Goal: Obtain resource: Download file/media

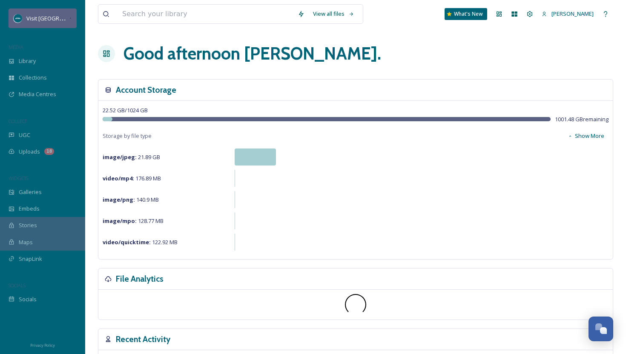
click at [61, 24] on div "Visit [GEOGRAPHIC_DATA][US_STATE]" at bounding box center [43, 19] width 68 height 20
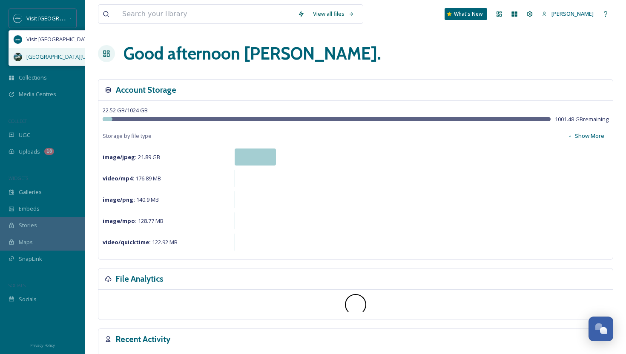
click at [48, 55] on span "[GEOGRAPHIC_DATA][US_STATE]" at bounding box center [67, 57] width 83 height 8
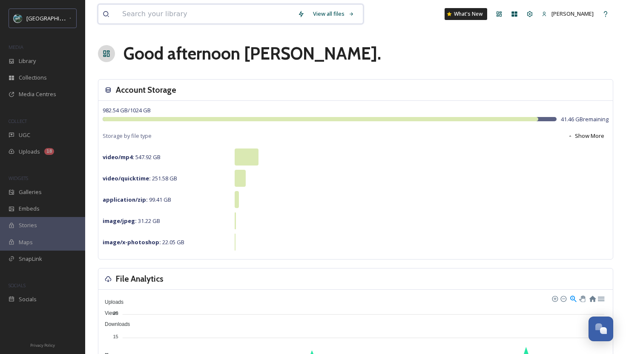
click at [169, 20] on input at bounding box center [205, 14] width 175 height 19
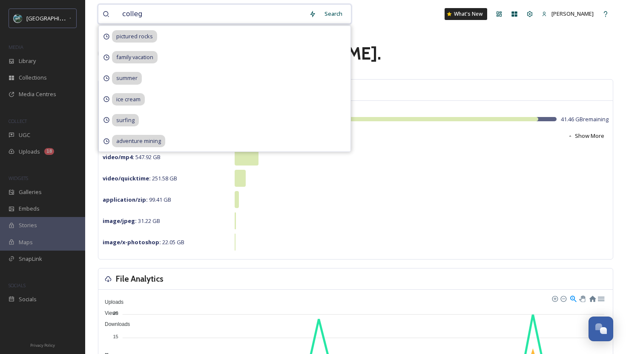
type input "college"
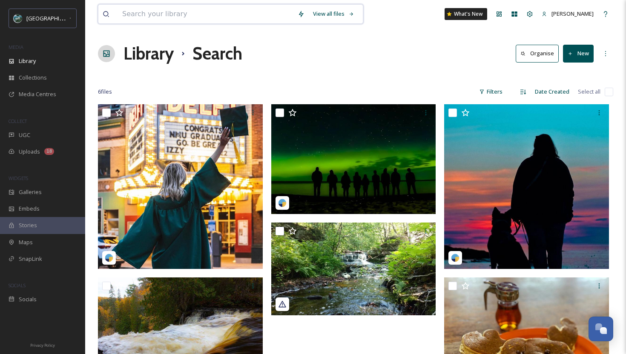
click at [241, 15] on input at bounding box center [205, 14] width 175 height 19
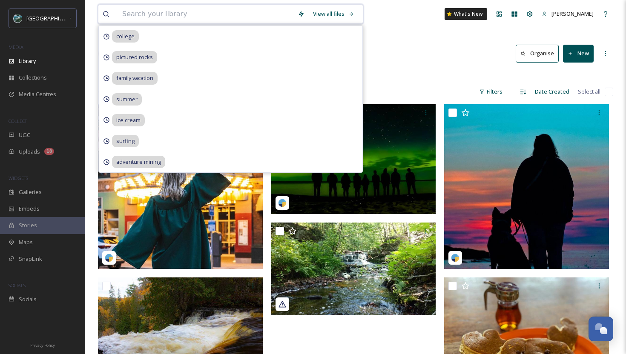
paste input "[US_STATE][GEOGRAPHIC_DATA]"
type input "[US_STATE][GEOGRAPHIC_DATA]"
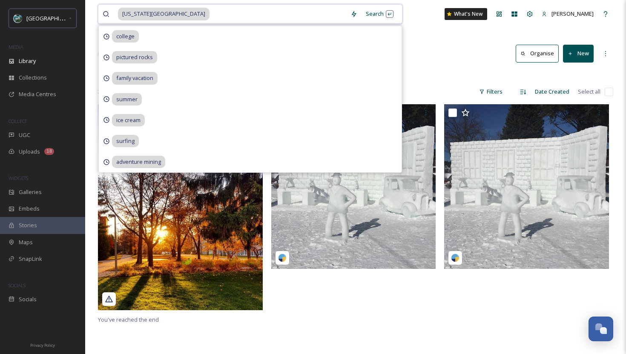
click at [299, 17] on input at bounding box center [278, 14] width 136 height 19
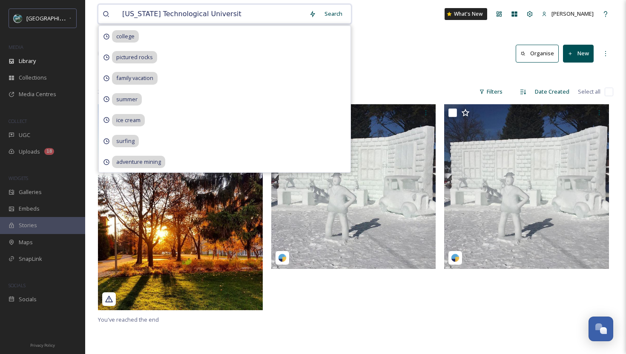
type input "[US_STATE] Technological Universi"
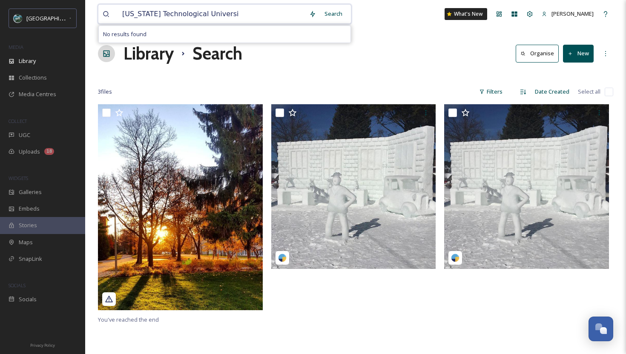
drag, startPoint x: 243, startPoint y: 15, endPoint x: 123, endPoint y: 11, distance: 119.7
click at [123, 11] on input "[US_STATE] Technological Universi" at bounding box center [211, 14] width 187 height 19
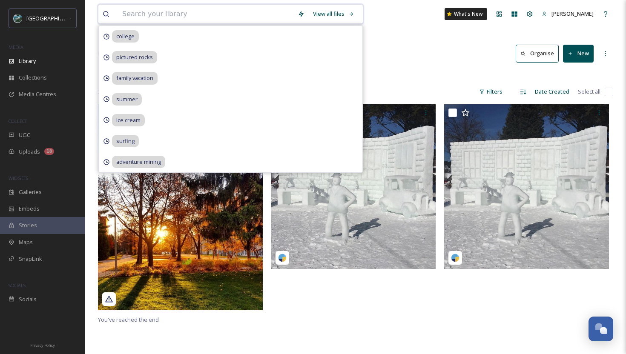
click at [250, 10] on input at bounding box center [205, 14] width 175 height 19
paste input "[PERSON_NAME] Lift Bridge"
type input "[PERSON_NAME] Lift Bridge"
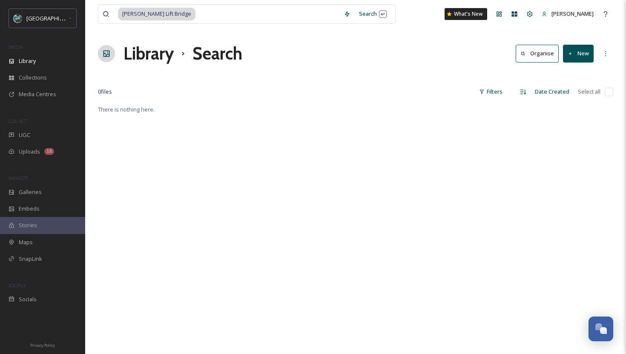
click at [432, 63] on div "Library Search Organise New" at bounding box center [355, 54] width 515 height 26
click at [247, 13] on input at bounding box center [267, 14] width 143 height 19
click at [172, 14] on span "[PERSON_NAME] Lift Bridge" at bounding box center [156, 14] width 77 height 12
click at [180, 17] on span "[PERSON_NAME] Lift Bridge" at bounding box center [156, 14] width 77 height 12
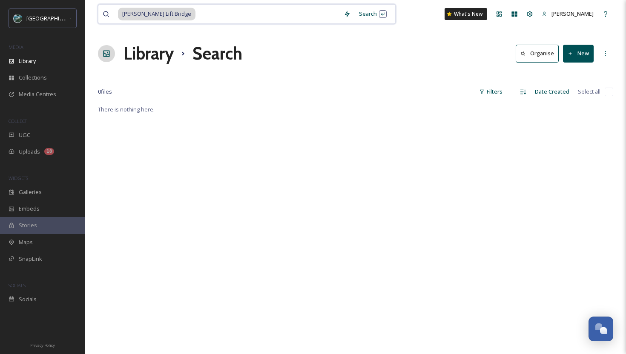
click at [195, 17] on span "[PERSON_NAME] Lift Bridge" at bounding box center [156, 14] width 77 height 12
click at [210, 17] on input at bounding box center [267, 14] width 143 height 19
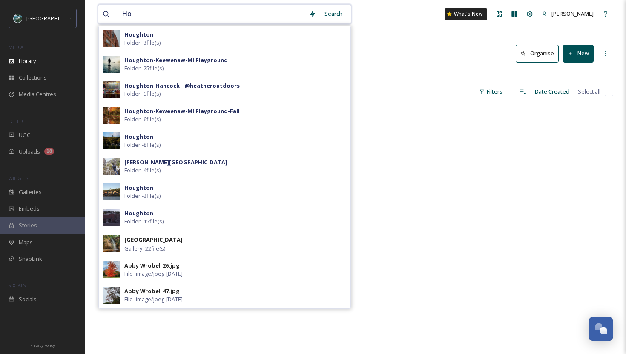
type input "H"
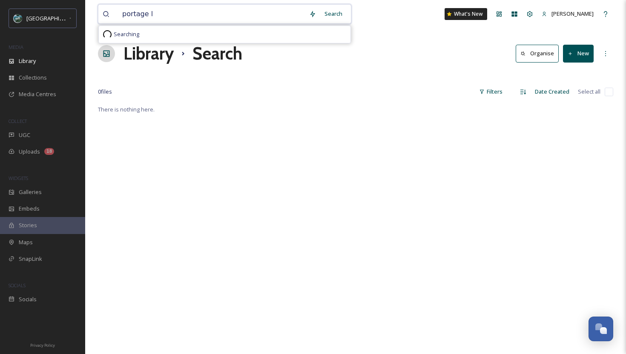
type input "portage"
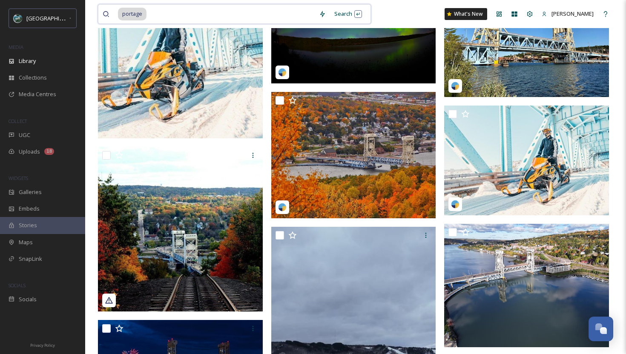
scroll to position [135, 0]
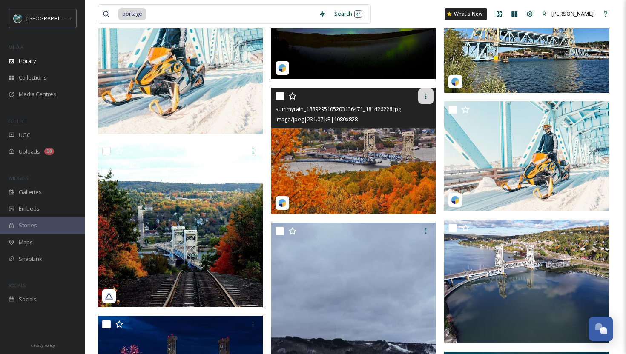
click at [424, 98] on icon at bounding box center [425, 96] width 7 height 7
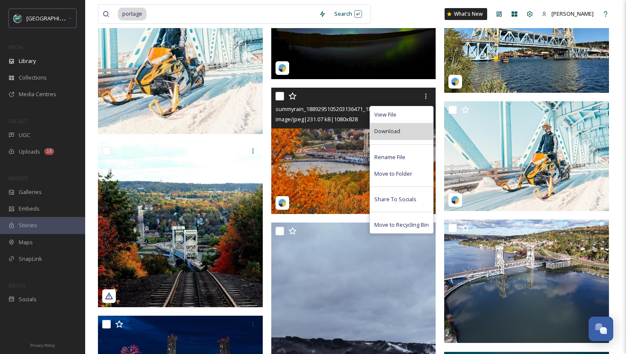
click at [401, 131] on div "Download" at bounding box center [401, 131] width 63 height 17
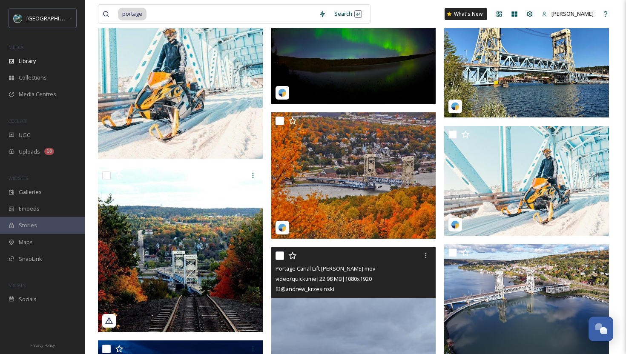
scroll to position [0, 0]
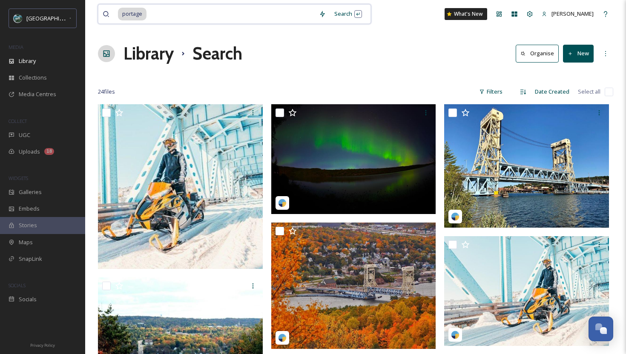
drag, startPoint x: 149, startPoint y: 16, endPoint x: 113, endPoint y: 16, distance: 36.2
click at [113, 16] on div "portage" at bounding box center [209, 14] width 212 height 19
type input "p"
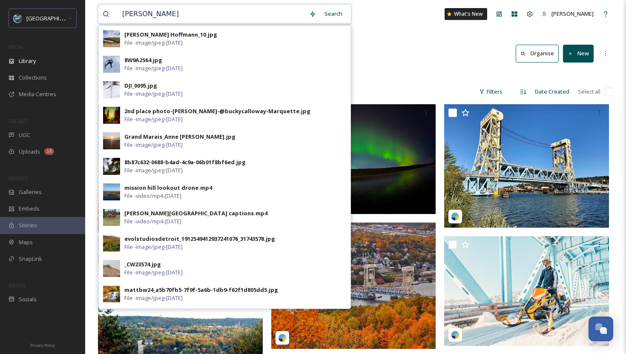
type input "quincy mine"
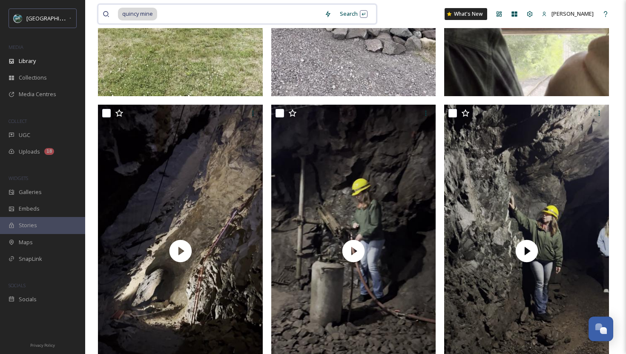
scroll to position [386, 0]
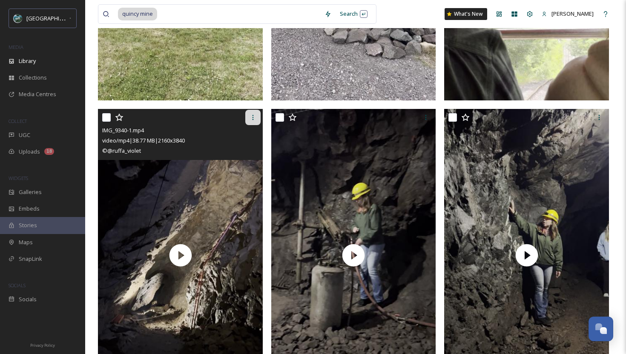
click at [254, 118] on icon at bounding box center [252, 117] width 7 height 7
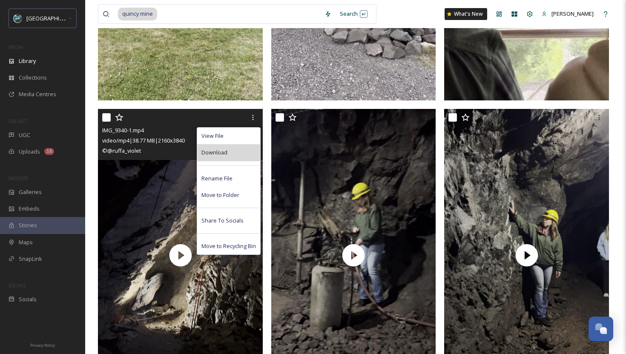
click at [241, 151] on div "Download" at bounding box center [228, 152] width 63 height 17
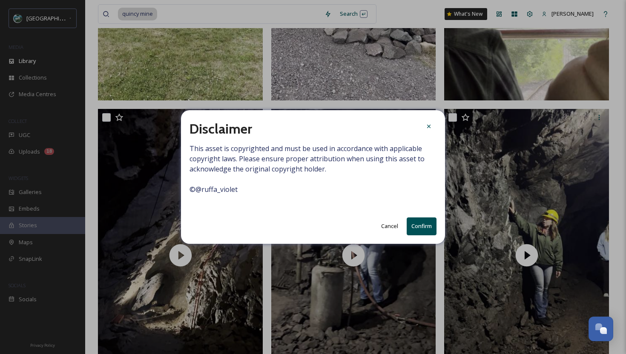
click at [424, 229] on button "Confirm" at bounding box center [422, 226] width 30 height 17
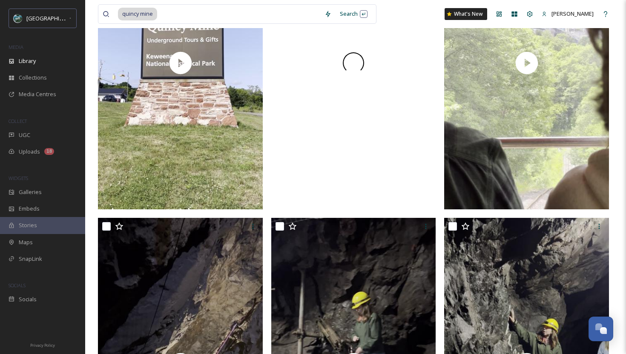
scroll to position [0, 0]
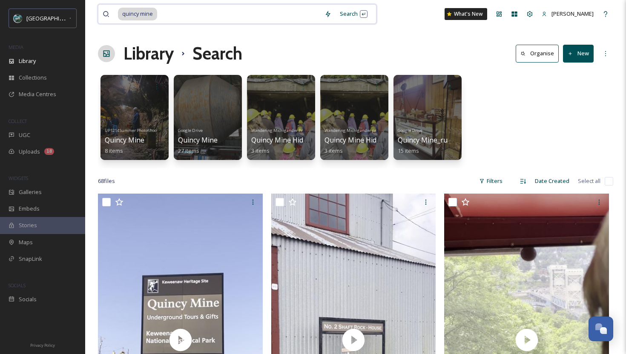
click at [242, 11] on input at bounding box center [239, 14] width 162 height 19
type input "q"
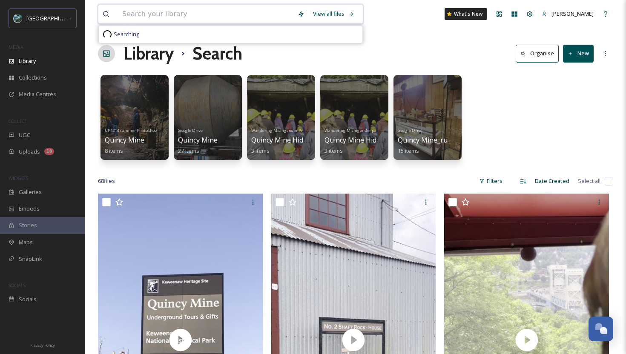
paste input "Nara Trails"
type input "Nara Trails"
drag, startPoint x: 167, startPoint y: 16, endPoint x: 115, endPoint y: 16, distance: 51.5
click at [115, 16] on div "Nara Trails" at bounding box center [204, 14] width 202 height 19
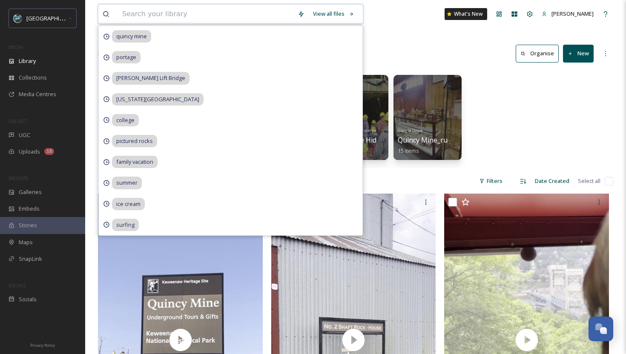
paste input "[PERSON_NAME][GEOGRAPHIC_DATA]"
type input "[PERSON_NAME][GEOGRAPHIC_DATA]"
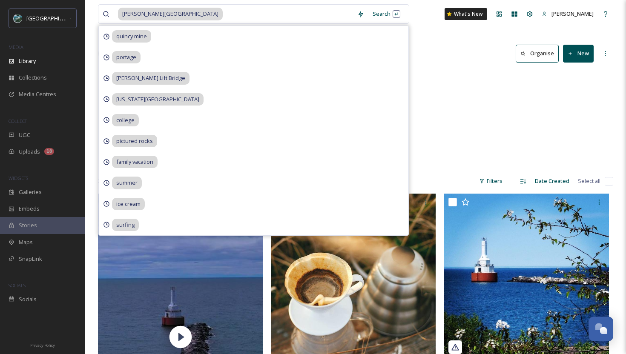
click at [435, 115] on div "UP Ambassador-[PERSON_NAME] [GEOGRAPHIC_DATA] 15 items" at bounding box center [355, 120] width 515 height 98
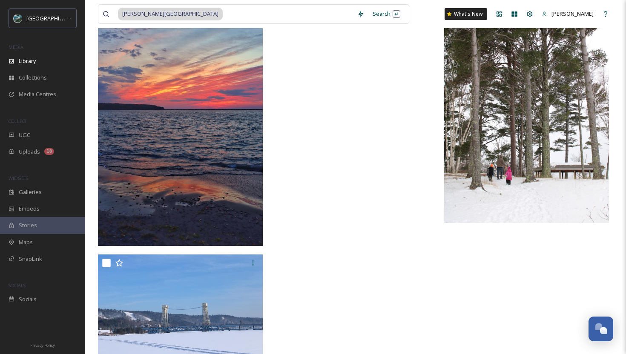
scroll to position [2098, 0]
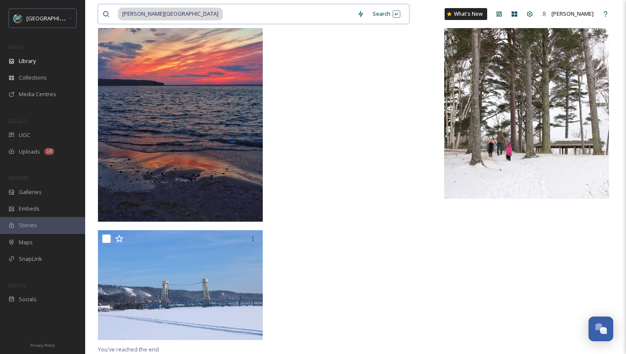
click at [262, 20] on input at bounding box center [287, 14] width 129 height 19
type input "[PERSON_NAME] State"
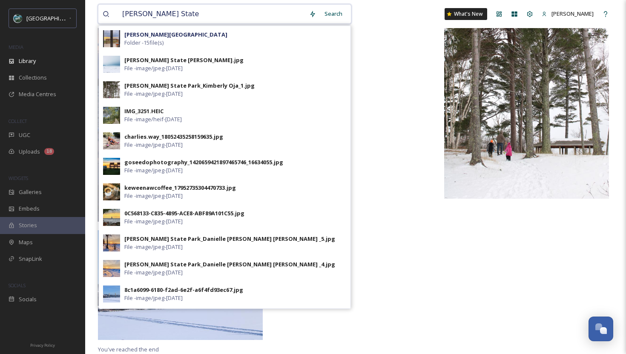
drag, startPoint x: 147, startPoint y: 11, endPoint x: 112, endPoint y: 11, distance: 35.3
click at [112, 11] on div "[PERSON_NAME] State" at bounding box center [204, 14] width 202 height 19
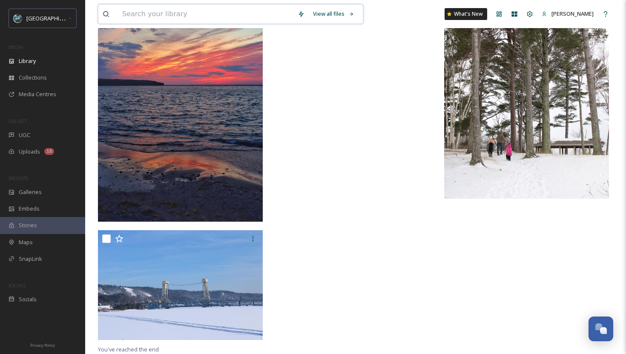
paste input "Soo Locks"
type input "Soo Locks"
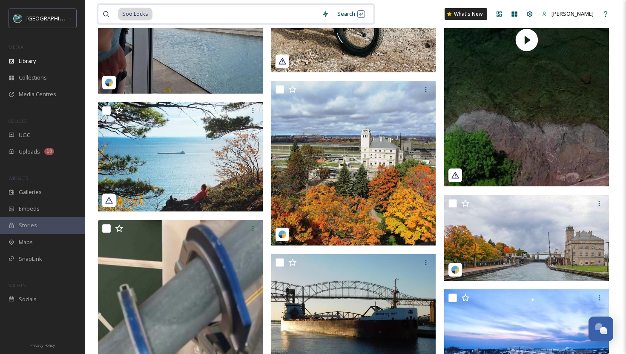
scroll to position [2685, 0]
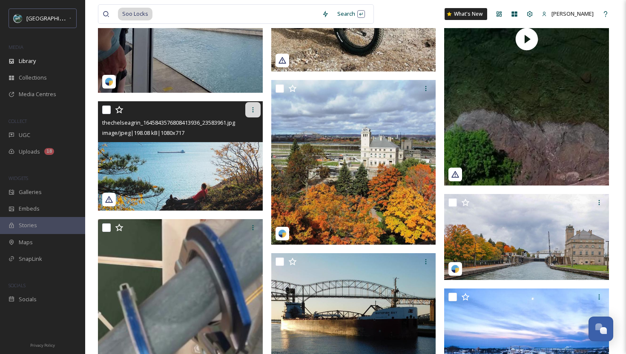
click at [255, 112] on icon at bounding box center [252, 109] width 7 height 7
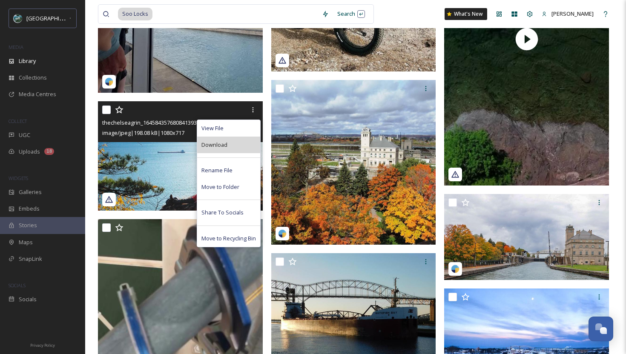
click at [251, 142] on div "Download" at bounding box center [228, 145] width 63 height 17
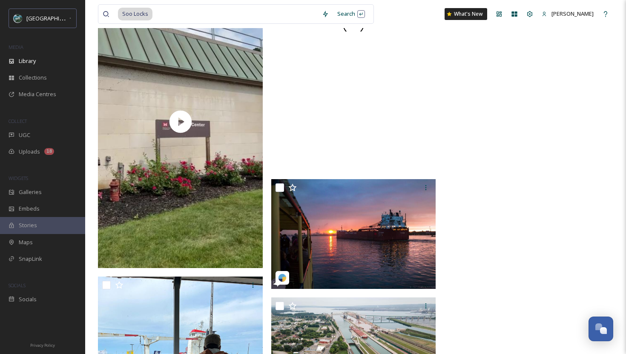
scroll to position [6562, 0]
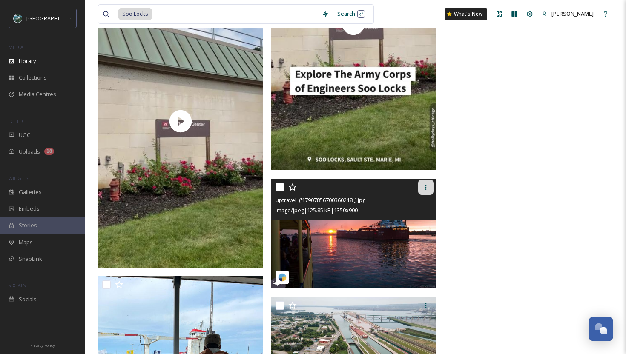
click at [425, 190] on icon at bounding box center [425, 187] width 7 height 7
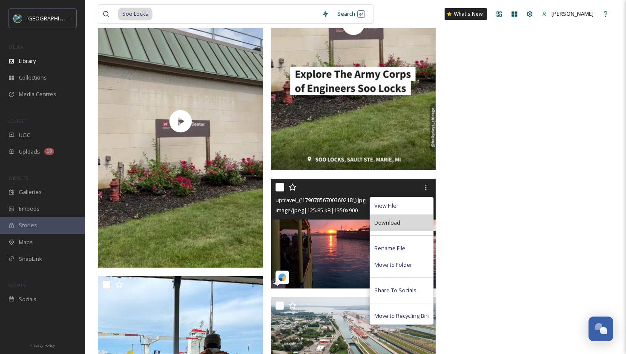
click at [400, 222] on div "Download" at bounding box center [401, 223] width 63 height 17
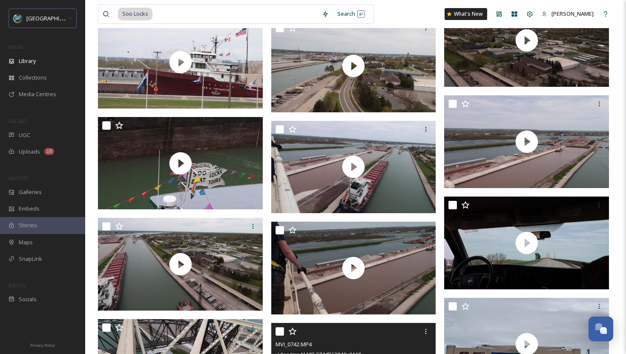
scroll to position [5913, 0]
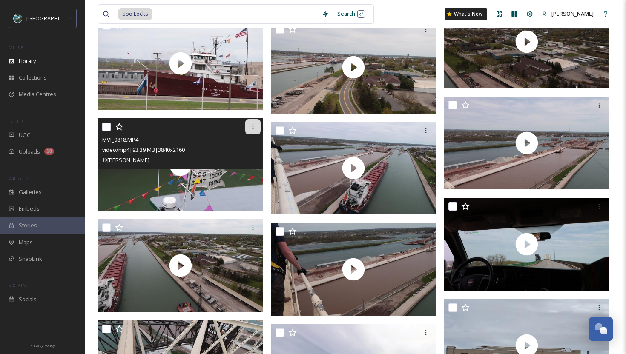
click at [252, 129] on icon at bounding box center [252, 126] width 7 height 7
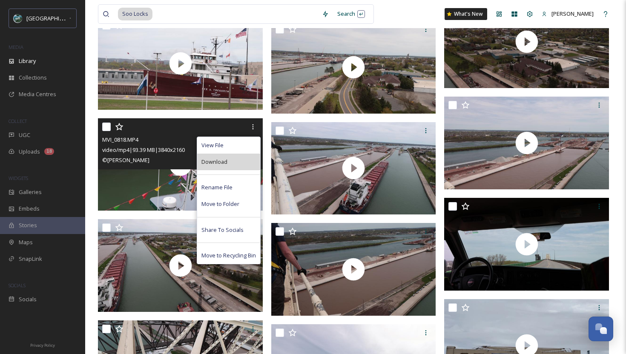
click at [232, 167] on div "Download" at bounding box center [228, 162] width 63 height 17
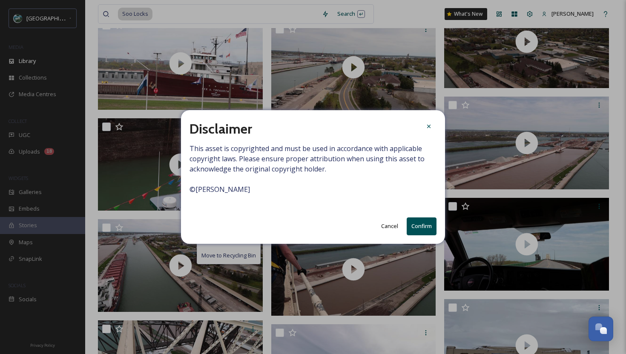
click at [426, 230] on button "Confirm" at bounding box center [422, 226] width 30 height 17
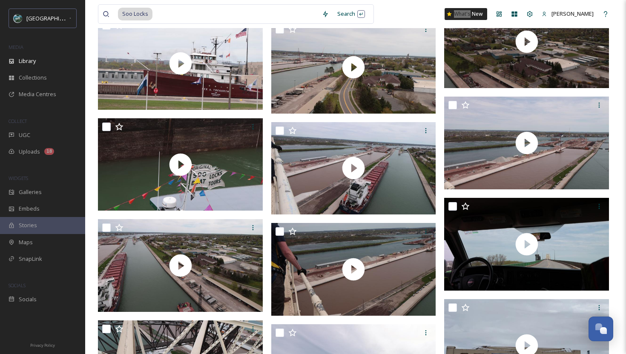
click at [450, 3] on div "Soo Locks Search What's New [PERSON_NAME]" at bounding box center [355, 14] width 515 height 28
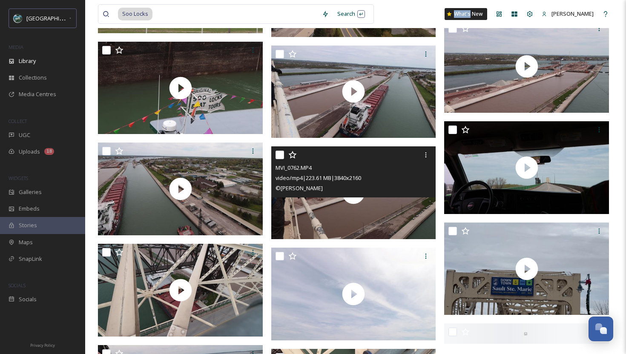
scroll to position [5994, 0]
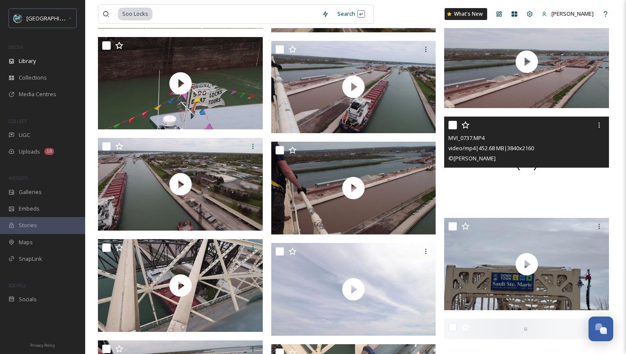
click at [467, 198] on div at bounding box center [526, 163] width 165 height 93
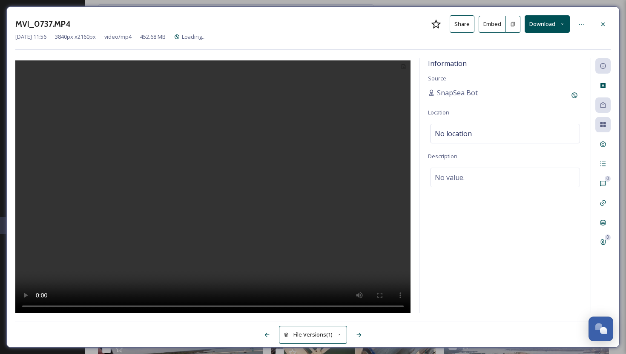
click at [467, 198] on div "Information Source SnapSea Bot Location No location Description No value." at bounding box center [504, 185] width 171 height 255
click at [604, 23] on icon at bounding box center [602, 24] width 7 height 7
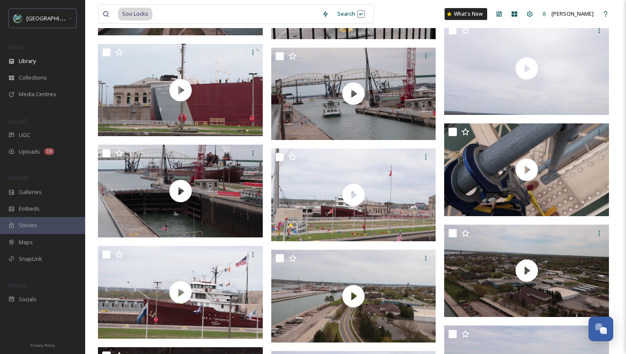
scroll to position [5104, 0]
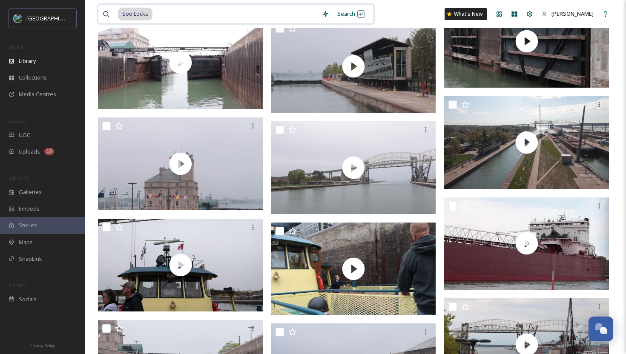
click at [232, 21] on input at bounding box center [235, 14] width 164 height 19
type input "S"
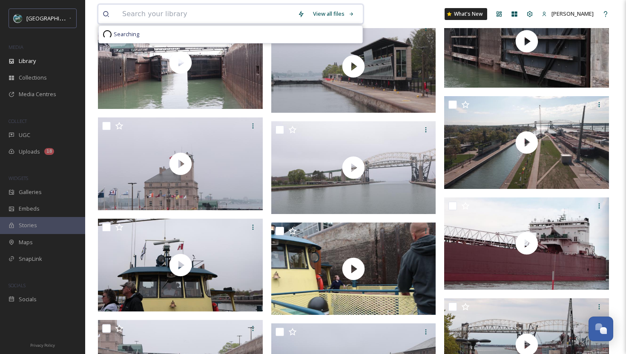
paste input "Voyageur Island Adventure"
type input "Voyageur Island Adventure"
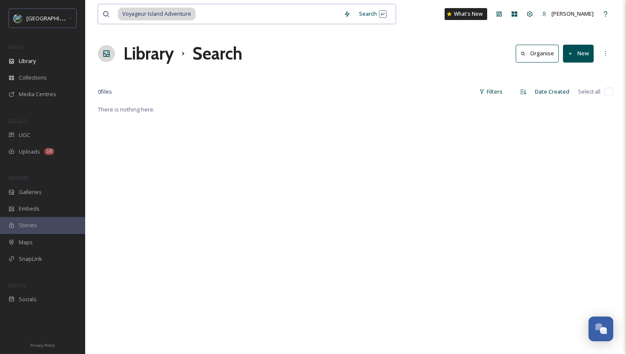
click at [197, 12] on input at bounding box center [267, 14] width 143 height 19
type input "Voyageur Island"
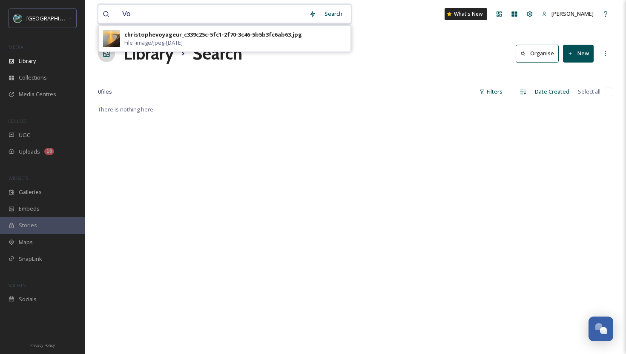
type input "V"
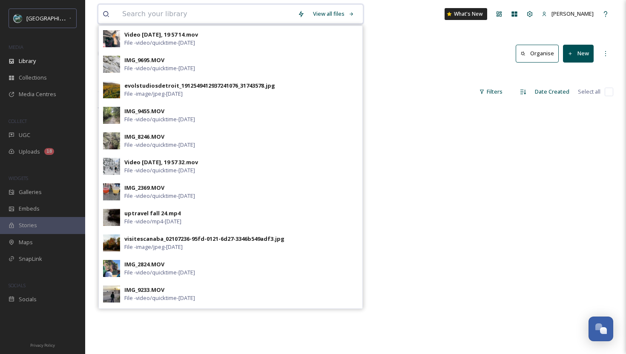
paste input "St. Marys River"
type input "St. Marys River"
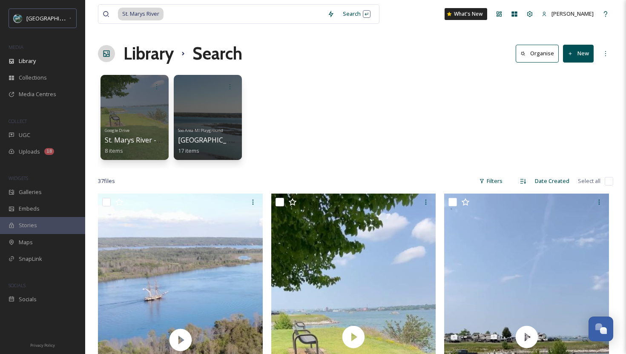
click at [475, 128] on div "Google Drive [GEOGRAPHIC_DATA] - @hollydays 8 items Soo Area-[GEOGRAPHIC_DATA] …" at bounding box center [355, 120] width 515 height 98
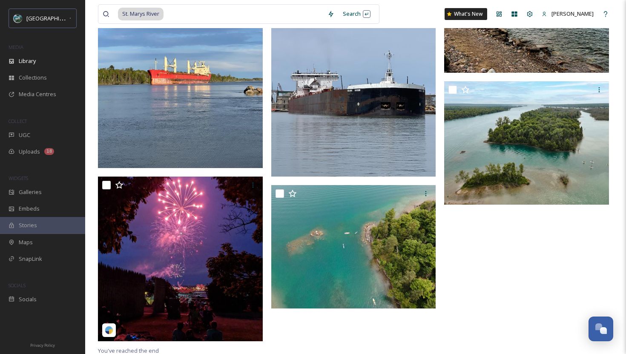
scroll to position [2490, 0]
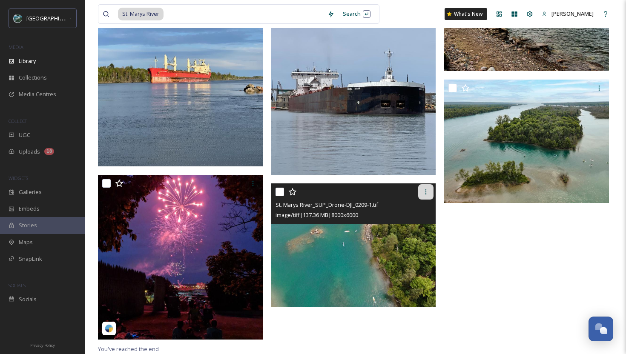
click at [424, 194] on icon at bounding box center [425, 192] width 7 height 7
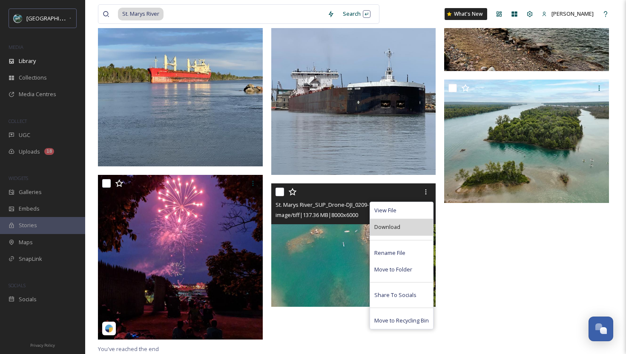
click at [405, 232] on div "Download" at bounding box center [401, 227] width 63 height 17
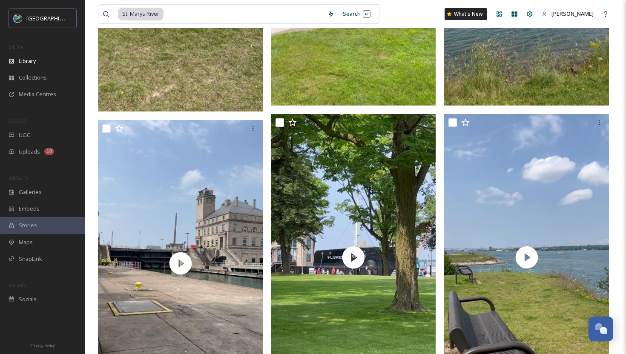
scroll to position [340, 0]
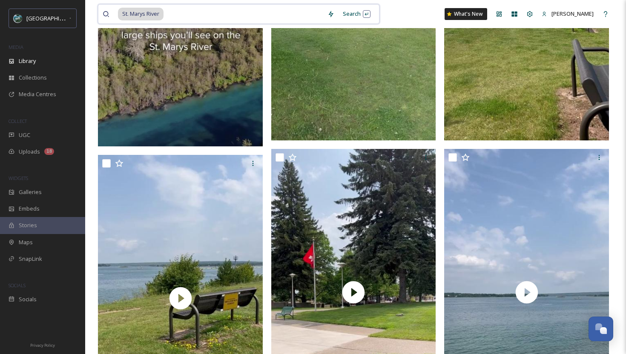
click at [213, 18] on input at bounding box center [243, 14] width 159 height 19
type input "S"
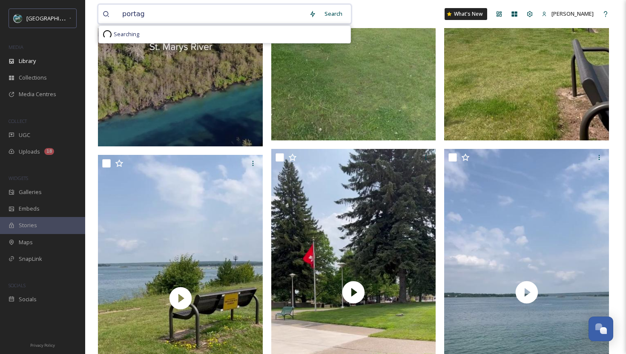
type input "portage"
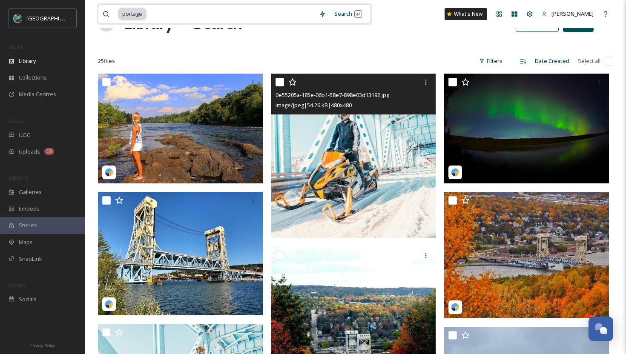
scroll to position [131, 0]
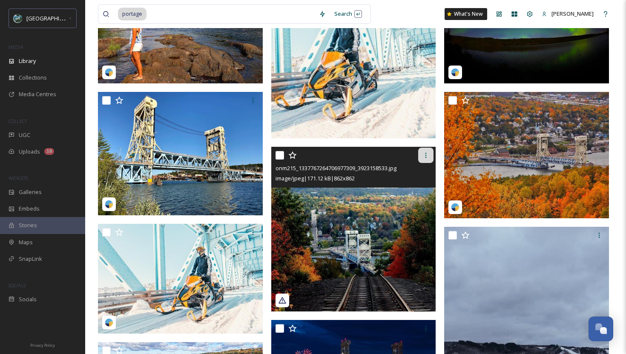
click at [428, 150] on div at bounding box center [425, 155] width 15 height 15
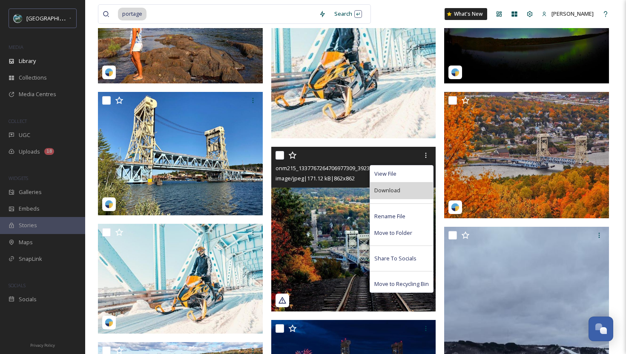
click at [409, 187] on div "Download" at bounding box center [401, 190] width 63 height 17
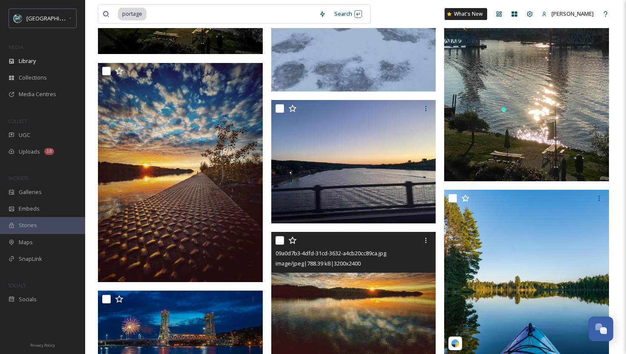
scroll to position [770, 0]
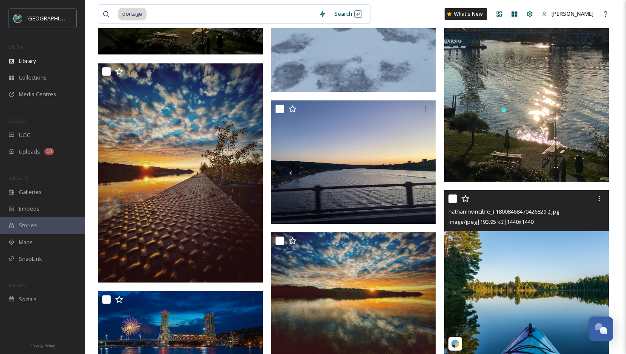
click at [510, 283] on img at bounding box center [526, 272] width 165 height 165
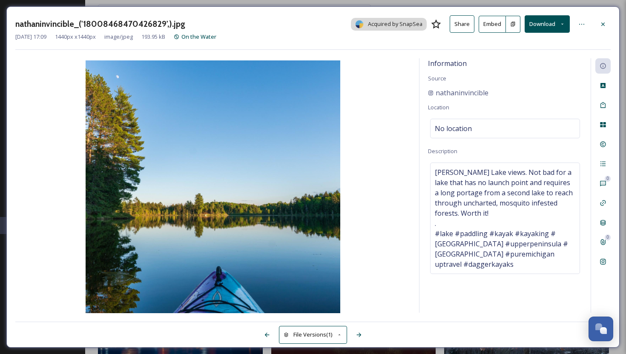
click at [537, 51] on div "nathaninvincible_('18008468470426829',).jpg Acquired by SnapSea Share Embed Dow…" at bounding box center [312, 176] width 613 height 341
click at [605, 18] on div at bounding box center [602, 24] width 15 height 15
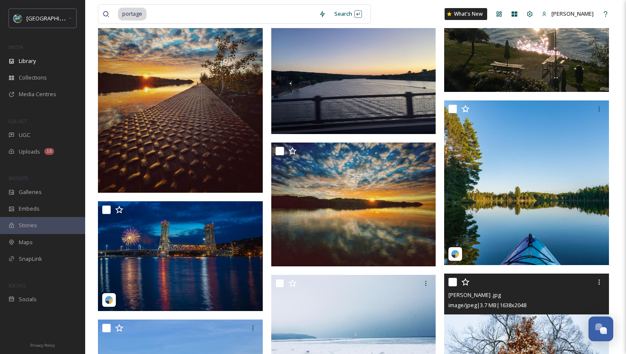
scroll to position [64, 0]
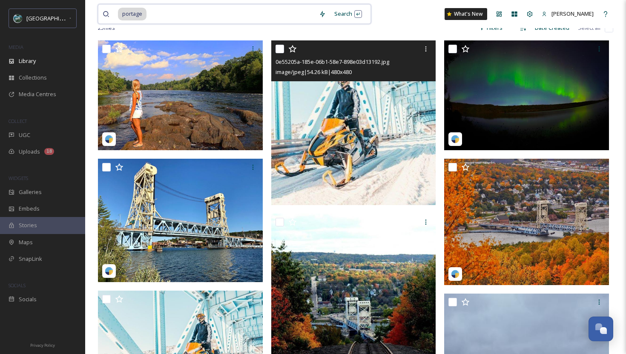
click at [197, 15] on input at bounding box center [230, 14] width 167 height 19
type input "p"
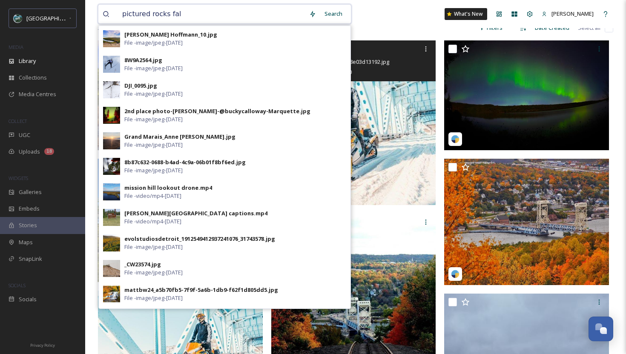
type input "pictured rocks fall"
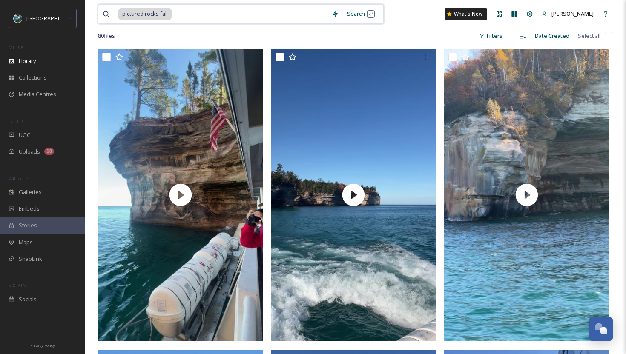
scroll to position [146, 0]
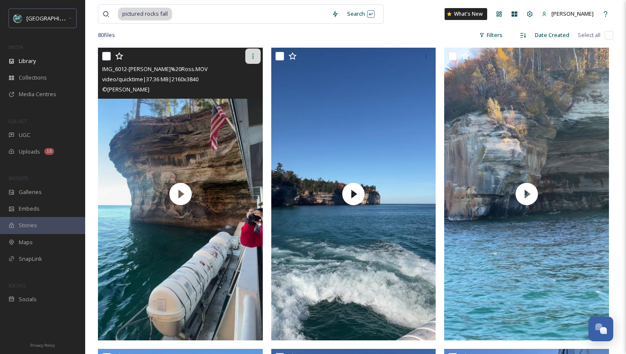
click at [253, 58] on icon at bounding box center [252, 56] width 7 height 7
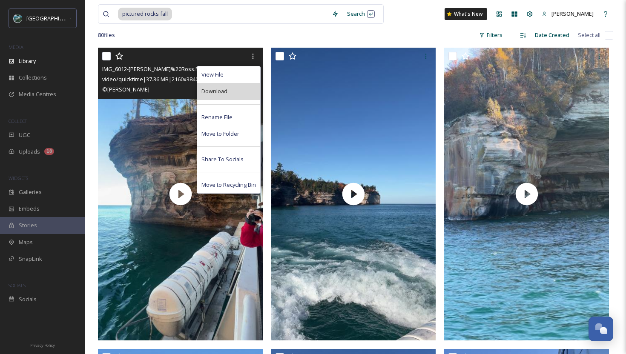
click at [228, 97] on div "Download" at bounding box center [228, 91] width 63 height 17
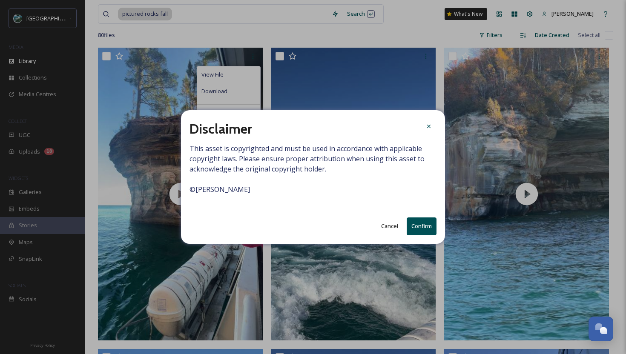
click at [418, 226] on button "Confirm" at bounding box center [422, 226] width 30 height 17
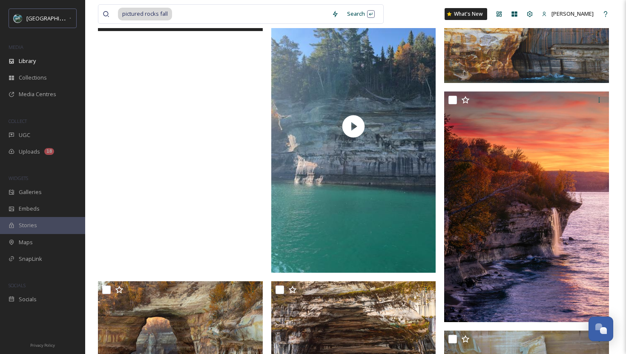
scroll to position [819, 0]
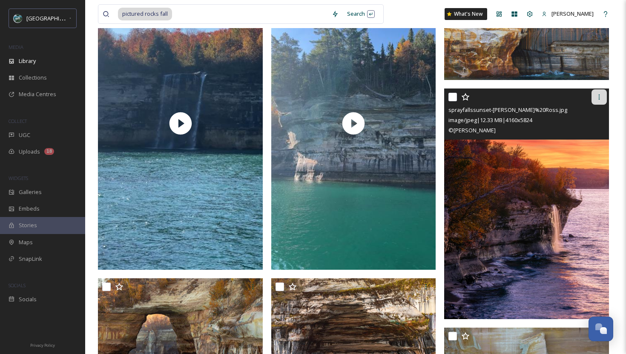
click at [599, 96] on icon at bounding box center [599, 97] width 7 height 7
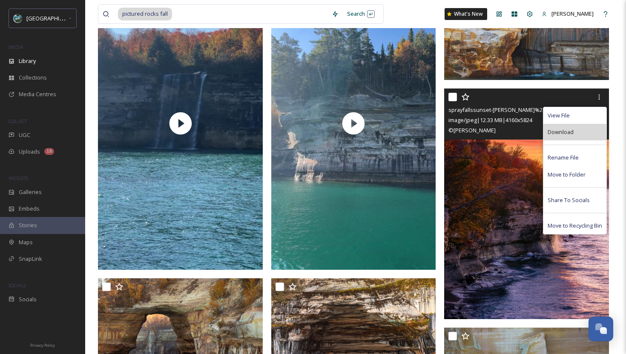
click at [566, 134] on span "Download" at bounding box center [560, 132] width 26 height 8
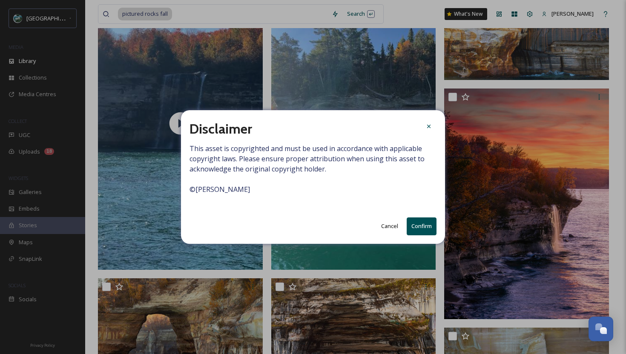
click at [420, 226] on button "Confirm" at bounding box center [422, 226] width 30 height 17
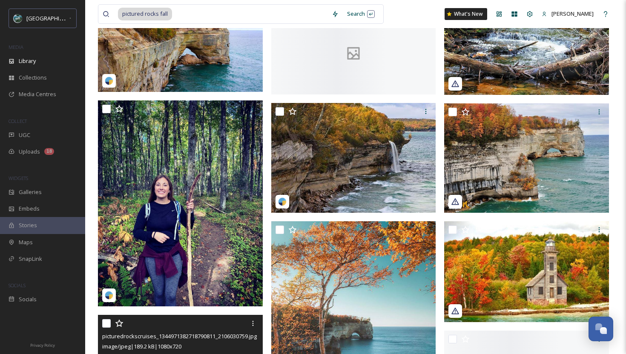
scroll to position [2169, 0]
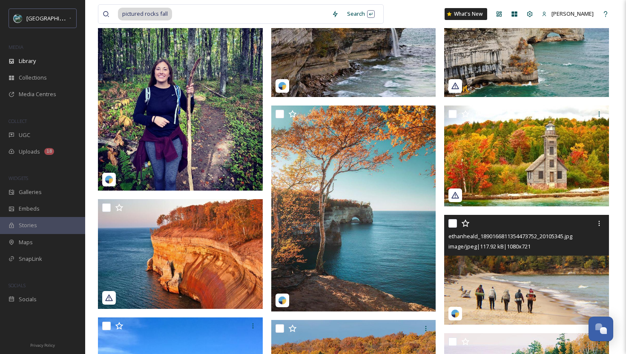
click at [495, 293] on img at bounding box center [526, 270] width 165 height 110
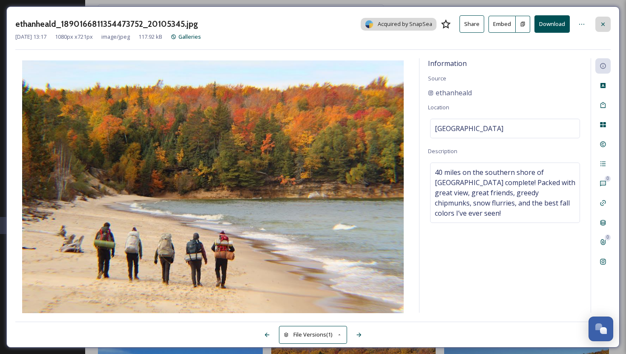
click at [607, 24] on div at bounding box center [602, 24] width 15 height 15
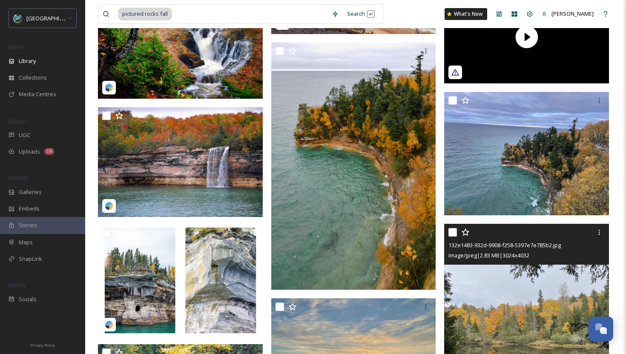
scroll to position [3192, 0]
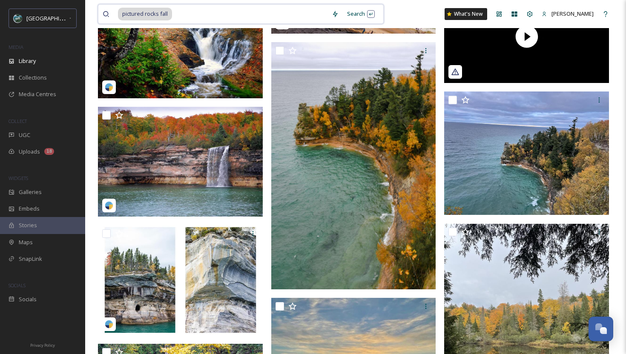
click at [283, 17] on input at bounding box center [250, 14] width 155 height 19
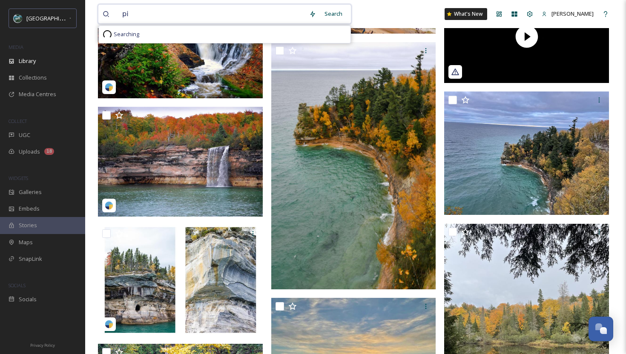
type input "p"
paste input "[GEOGRAPHIC_DATA]"
type input "[GEOGRAPHIC_DATA]"
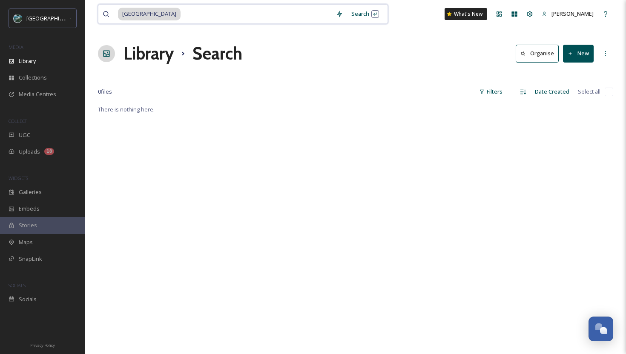
click at [221, 13] on input at bounding box center [256, 14] width 150 height 19
type input "[GEOGRAPHIC_DATA]"
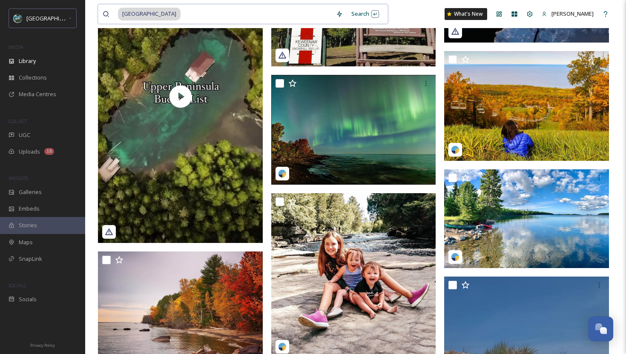
scroll to position [1200, 0]
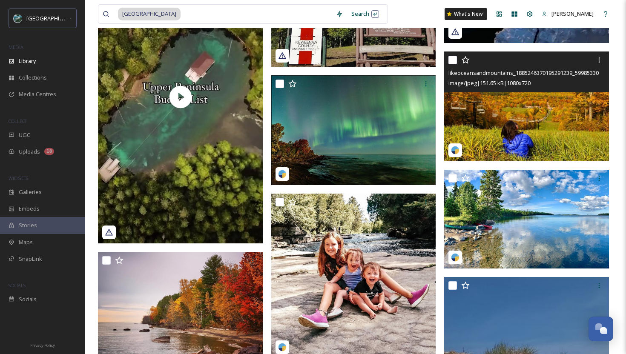
click at [573, 122] on img at bounding box center [526, 107] width 165 height 110
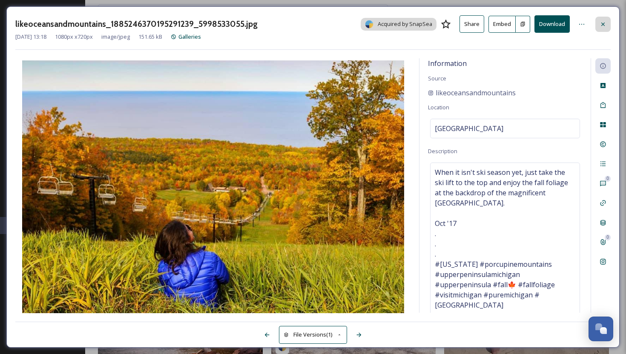
click at [605, 23] on icon at bounding box center [602, 24] width 7 height 7
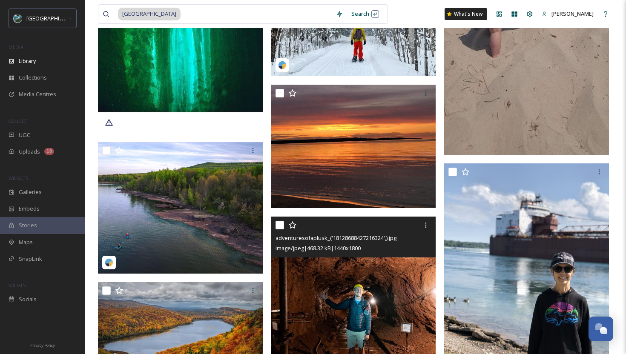
scroll to position [1698, 0]
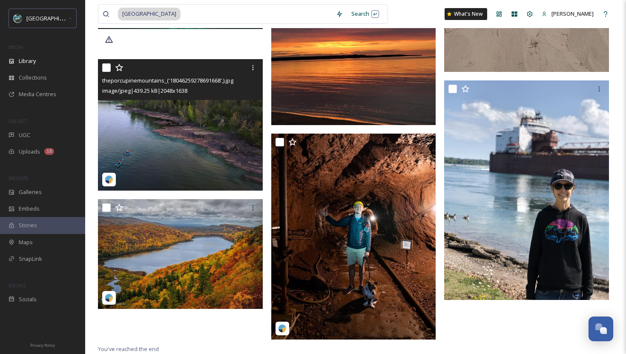
click at [240, 145] on img at bounding box center [180, 125] width 165 height 132
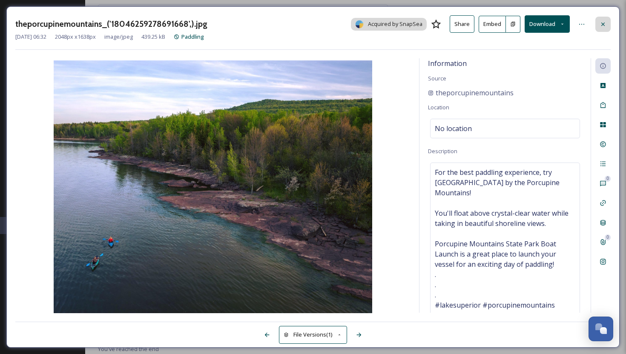
click at [604, 24] on icon at bounding box center [602, 24] width 7 height 7
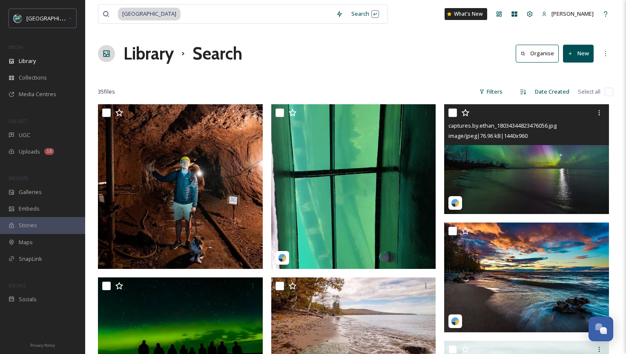
click at [504, 166] on img at bounding box center [526, 159] width 165 height 110
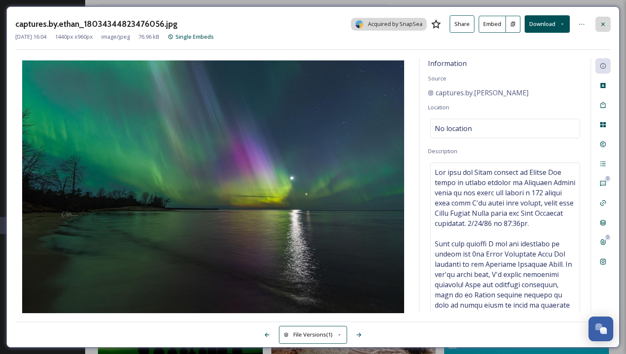
click at [605, 23] on icon at bounding box center [602, 24] width 7 height 7
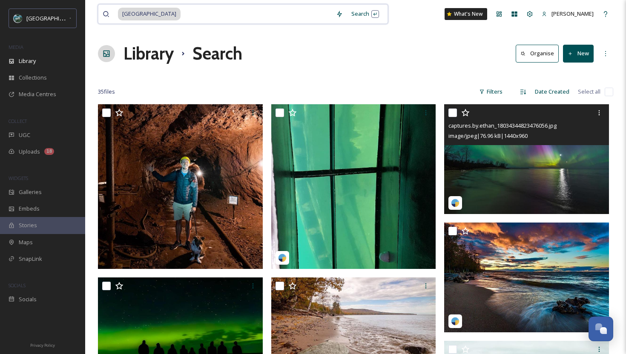
click at [217, 11] on input at bounding box center [256, 14] width 150 height 19
click at [199, 16] on input at bounding box center [256, 14] width 150 height 19
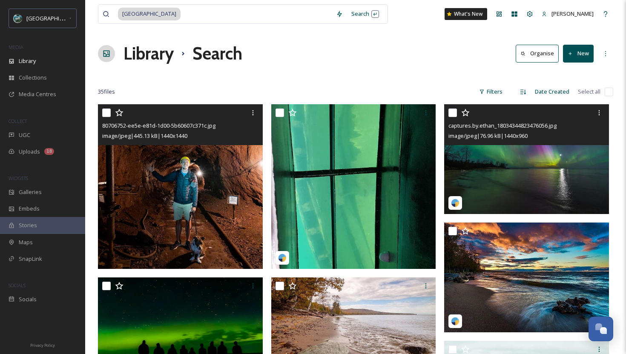
click at [198, 160] on img at bounding box center [180, 186] width 165 height 165
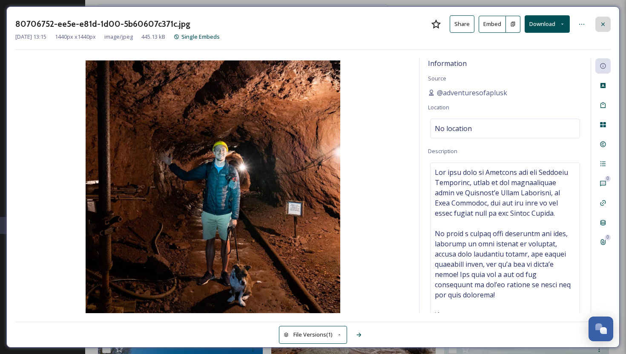
click at [604, 23] on icon at bounding box center [602, 24] width 7 height 7
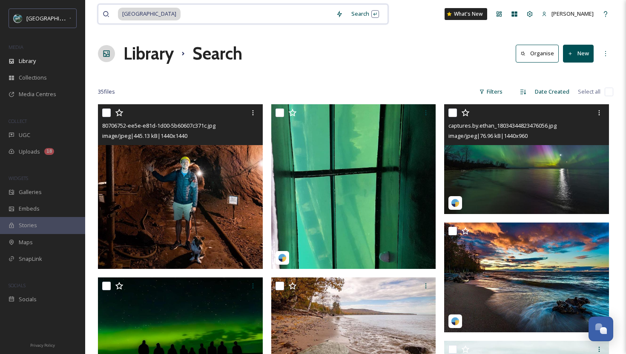
drag, startPoint x: 183, startPoint y: 17, endPoint x: 113, endPoint y: 14, distance: 70.7
click at [113, 14] on div "[GEOGRAPHIC_DATA]" at bounding box center [217, 14] width 229 height 19
type input "L"
type input "quincy mine"
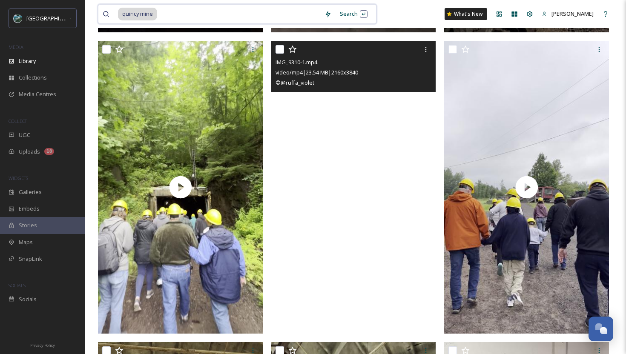
scroll to position [755, 0]
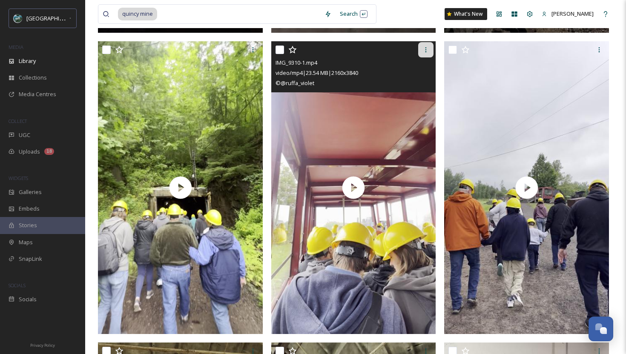
click at [426, 50] on icon at bounding box center [425, 49] width 1 height 5
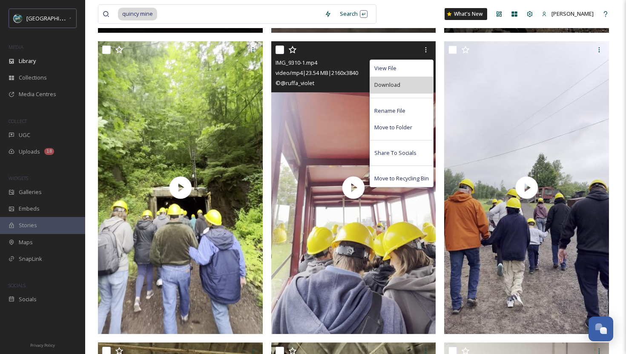
click at [411, 89] on div "Download" at bounding box center [401, 85] width 63 height 17
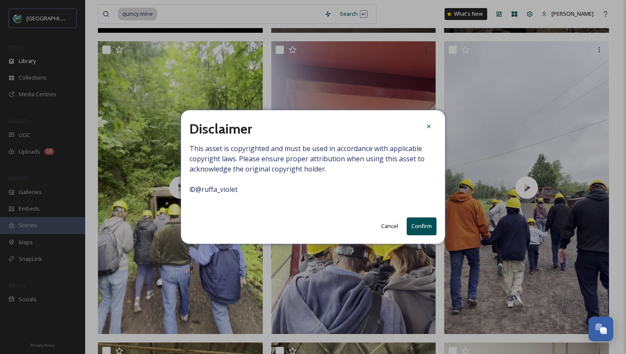
click at [421, 230] on button "Confirm" at bounding box center [422, 226] width 30 height 17
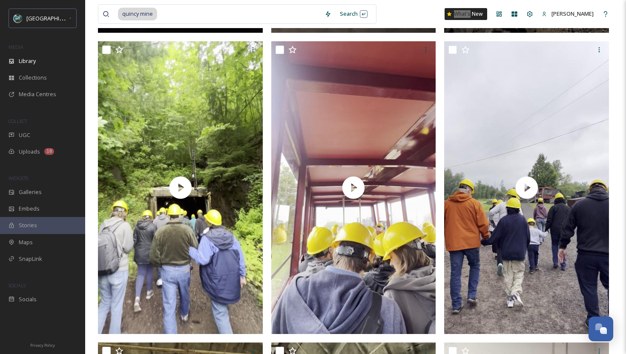
click at [444, 12] on div "quincy mine Search What's New [PERSON_NAME]" at bounding box center [355, 14] width 515 height 28
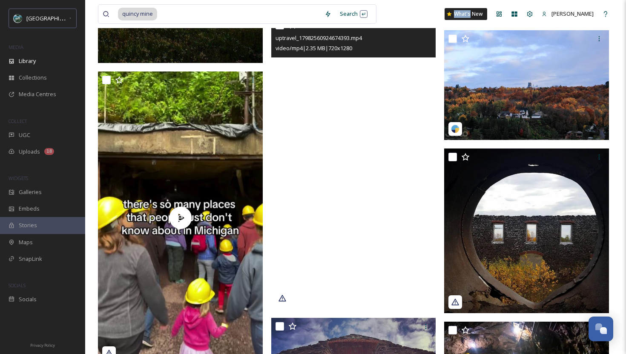
scroll to position [1793, 0]
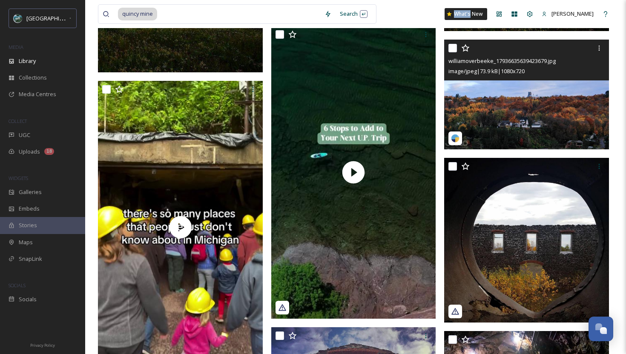
click at [534, 129] on img at bounding box center [526, 95] width 165 height 110
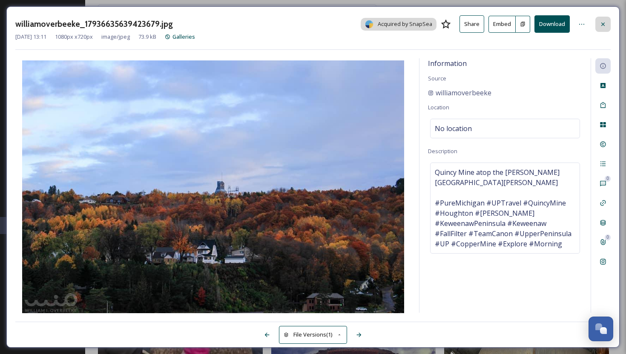
click at [604, 19] on div at bounding box center [602, 24] width 15 height 15
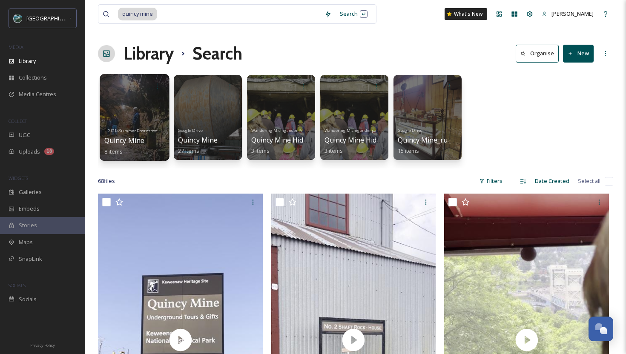
click at [146, 137] on div "UP1214 Summer Photoshoot 2021 Quincy Mine 8 items" at bounding box center [134, 141] width 61 height 32
click at [146, 145] on div "UP1214 Summer Photoshoot 2021 Quincy Mine 8 items" at bounding box center [134, 141] width 61 height 32
click at [136, 137] on span "Quincy Mine" at bounding box center [124, 140] width 40 height 9
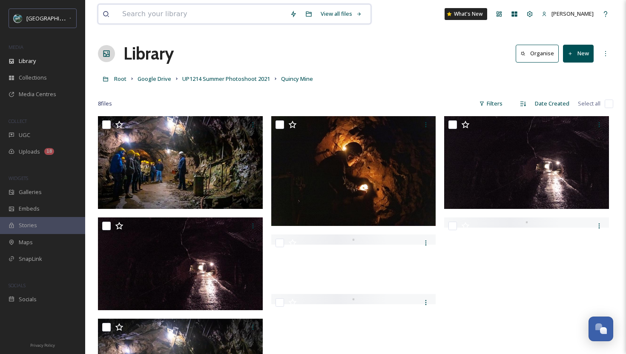
click at [171, 7] on input at bounding box center [202, 14] width 168 height 19
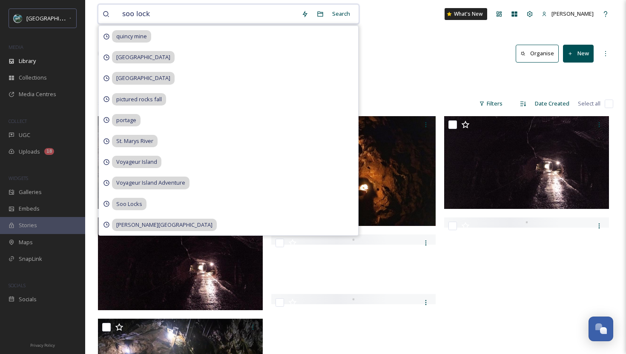
type input "soo locks"
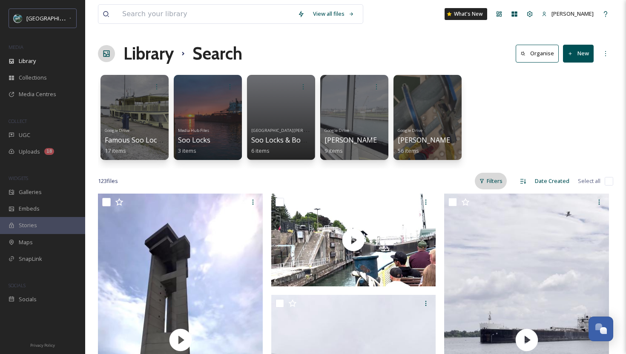
click at [497, 181] on div "Filters" at bounding box center [491, 181] width 32 height 17
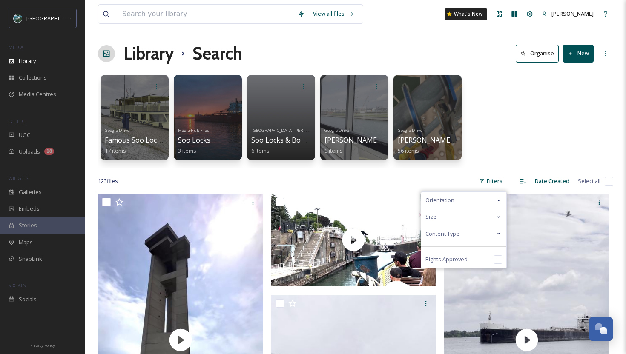
click at [444, 232] on span "Content Type" at bounding box center [442, 234] width 34 height 8
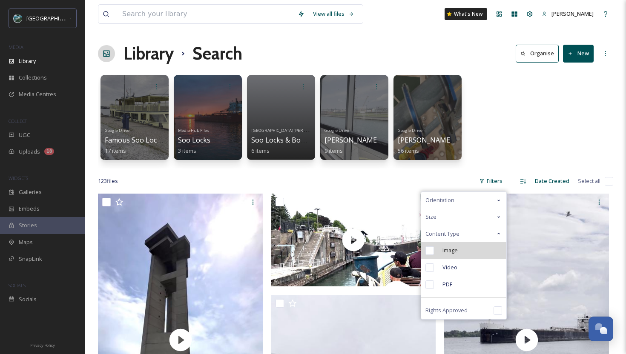
click at [442, 254] on div "Image" at bounding box center [463, 250] width 85 height 17
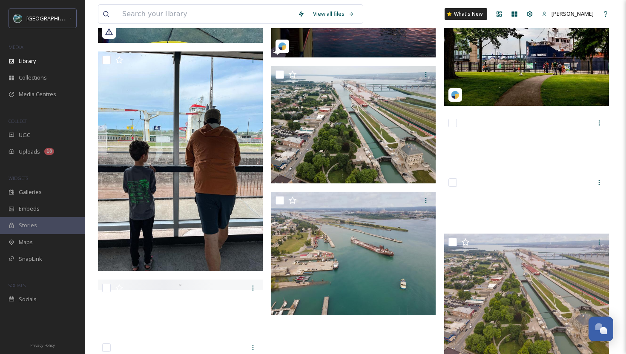
scroll to position [1356, 0]
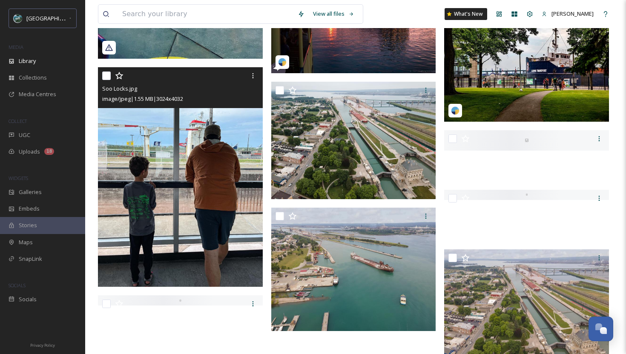
click at [178, 222] on img at bounding box center [180, 177] width 165 height 220
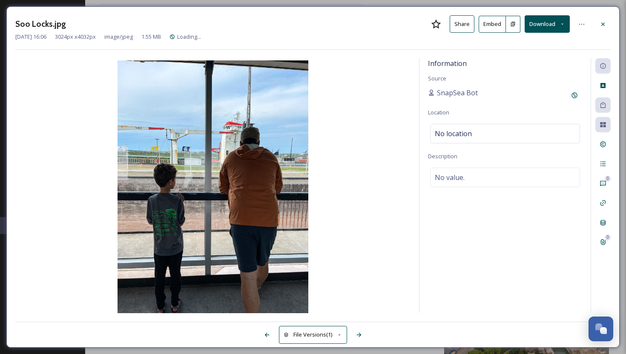
click at [361, 180] on img at bounding box center [212, 187] width 395 height 255
click at [603, 26] on icon at bounding box center [602, 24] width 7 height 7
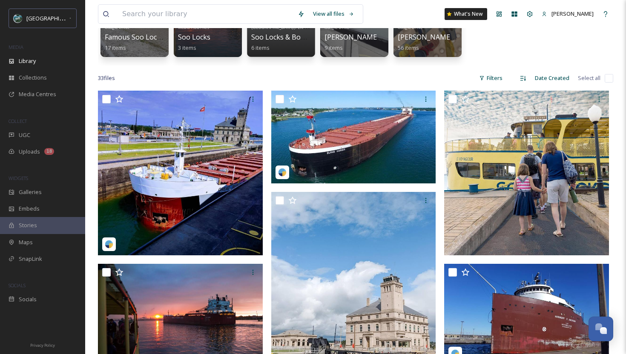
scroll to position [100, 0]
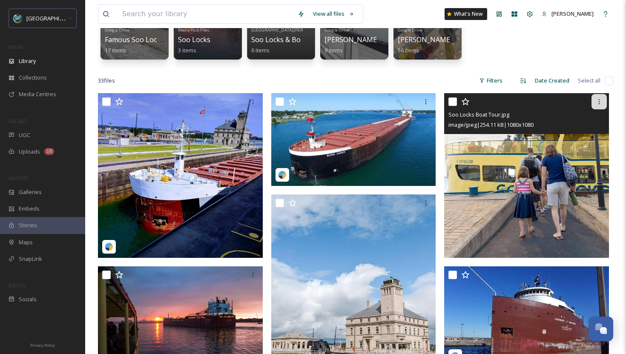
click at [599, 103] on icon at bounding box center [599, 101] width 7 height 7
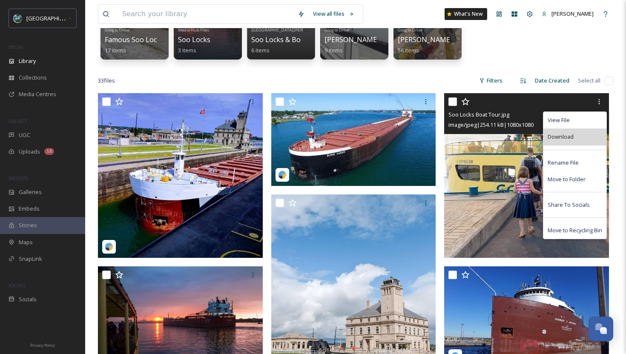
click at [567, 140] on span "Download" at bounding box center [560, 137] width 26 height 8
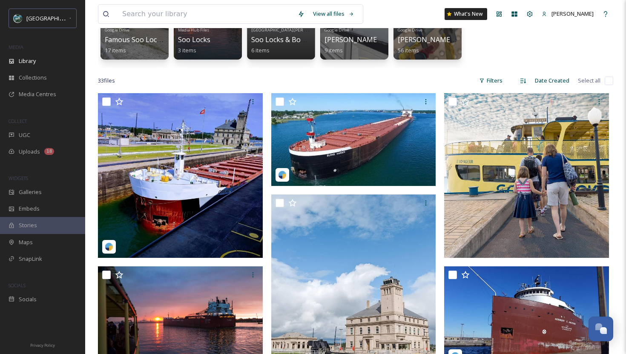
click at [523, 52] on div "Google Drive Famous Soo Locks Boat Tour - @frommichiganwithloveblog 17 items Me…" at bounding box center [355, 19] width 515 height 98
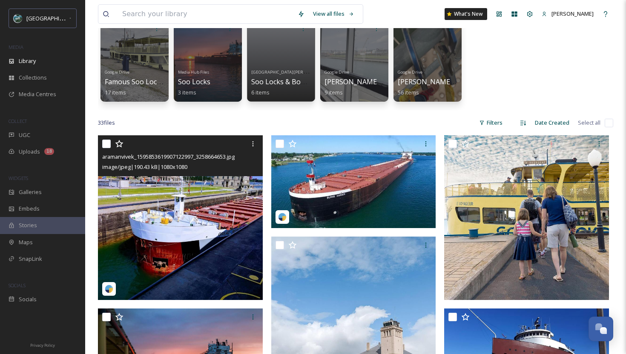
scroll to position [0, 0]
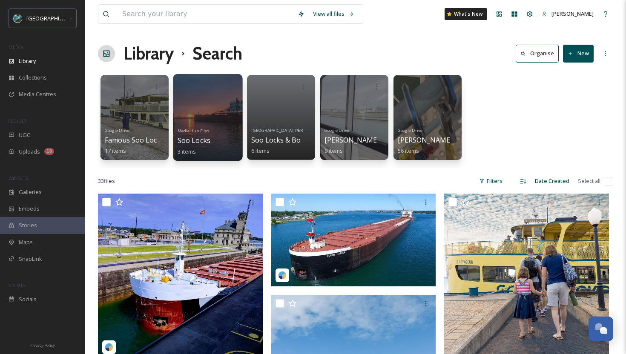
click at [221, 123] on div at bounding box center [207, 117] width 69 height 87
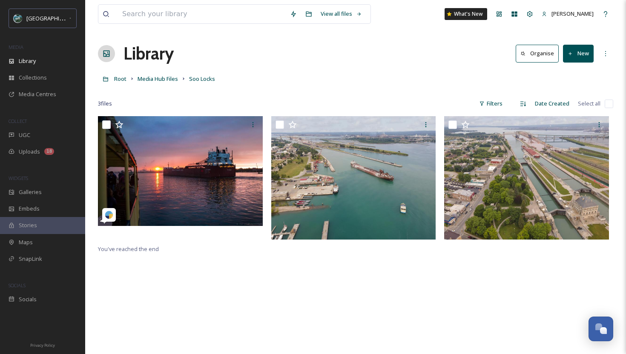
click at [267, 170] on div at bounding box center [355, 180] width 515 height 128
click at [40, 140] on div "UGC" at bounding box center [42, 135] width 85 height 17
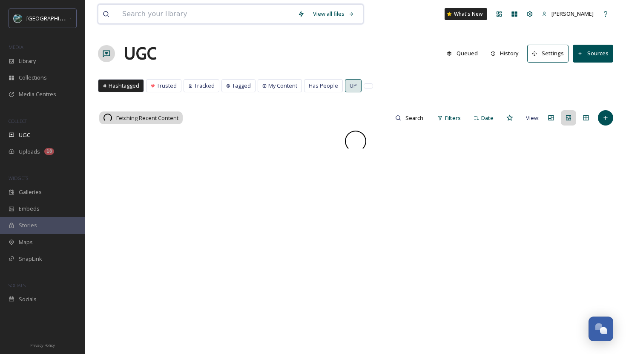
click at [203, 13] on input at bounding box center [205, 14] width 175 height 19
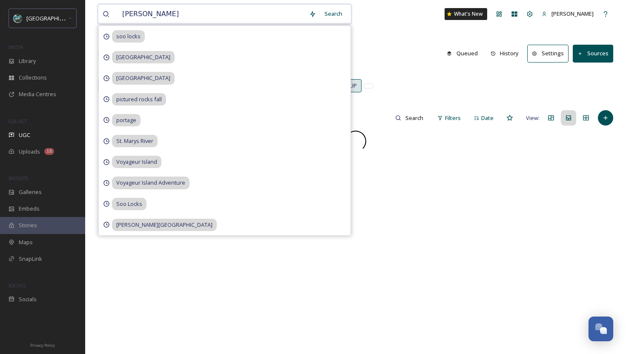
type input "soo loacks"
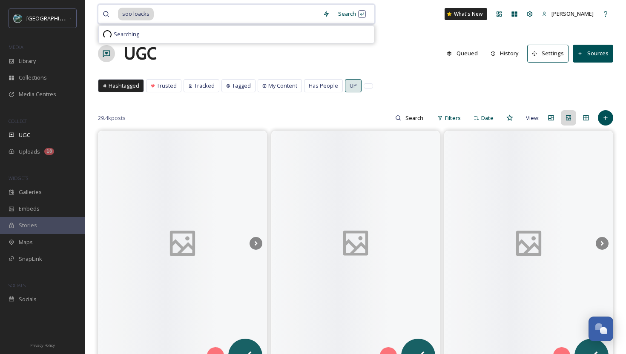
click at [167, 14] on input at bounding box center [237, 14] width 164 height 19
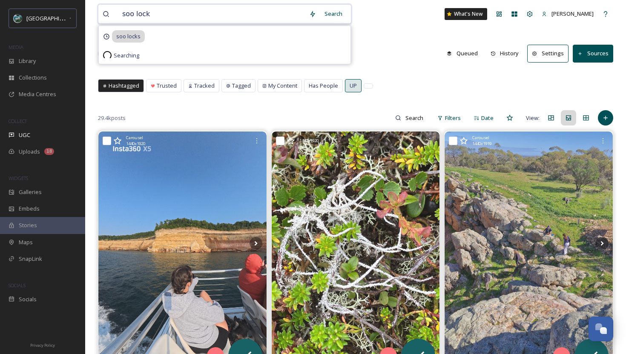
type input "soo locks"
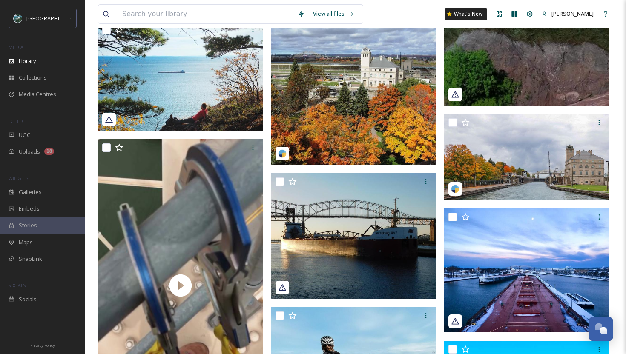
scroll to position [2864, 0]
